Goal: Navigation & Orientation: Find specific page/section

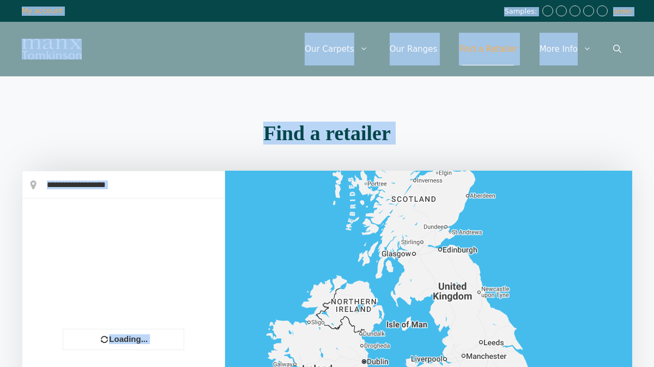
click at [239, 67] on div "Menu Menu Our Carpets View All Colours Black Carpet Blue Carpet Bold Colour Bro…" at bounding box center [327, 49] width 654 height 55
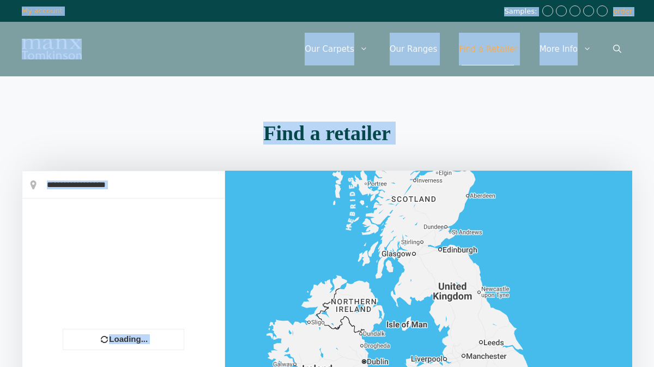
click at [211, 128] on h2 "Find a retailer" at bounding box center [327, 133] width 611 height 21
click at [446, 137] on h2 "Find a retailer" at bounding box center [327, 133] width 611 height 21
click at [319, 232] on div at bounding box center [428, 329] width 407 height 316
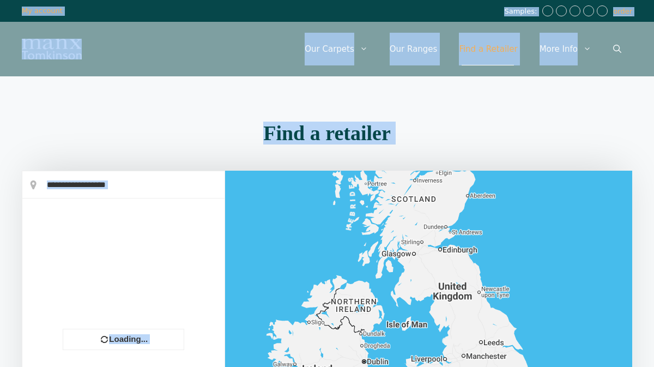
click at [246, 129] on h2 "Find a retailer" at bounding box center [327, 133] width 611 height 21
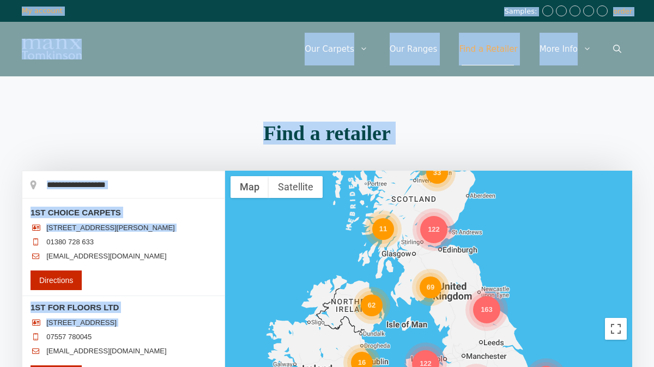
copy body "Skip to content Samples: order My Account My account Menu Menu Our Carpets View…"
click at [244, 62] on div "Menu Menu Our Carpets View All Colours Black Carpet Blue Carpet Bold Colour Bro…" at bounding box center [327, 49] width 654 height 55
